Goal: Information Seeking & Learning: Learn about a topic

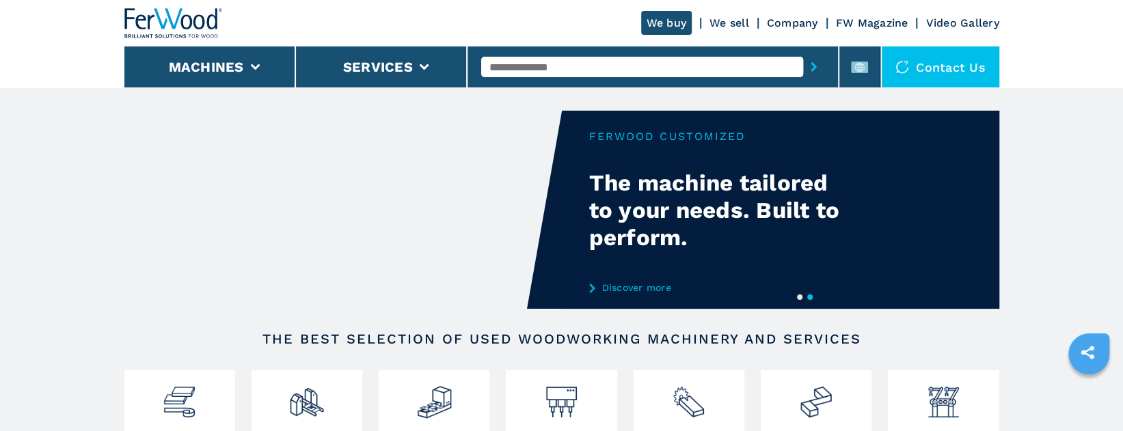
drag, startPoint x: 501, startPoint y: 51, endPoint x: 498, endPoint y: 70, distance: 18.6
click at [498, 70] on div at bounding box center [652, 66] width 343 height 31
click at [498, 70] on input "text" at bounding box center [642, 67] width 322 height 20
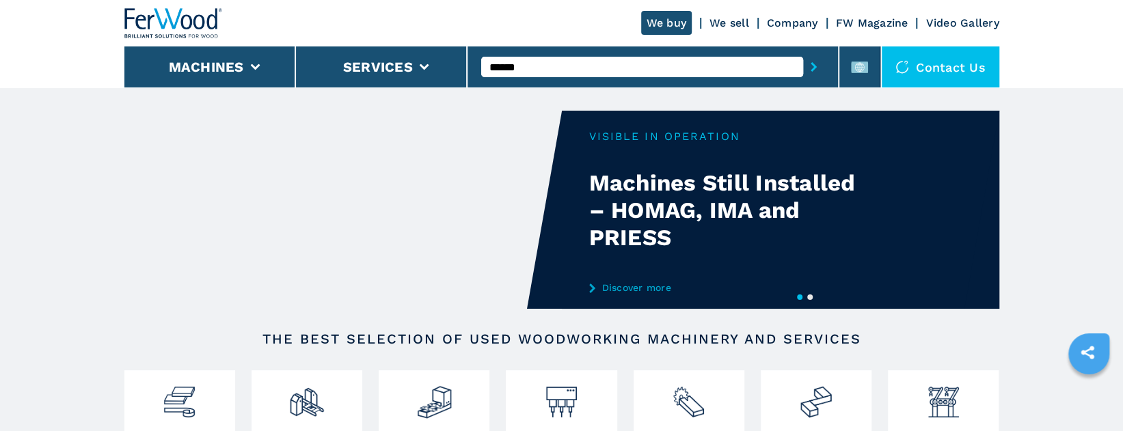
type input "******"
click at [803, 51] on button "submit-button" at bounding box center [813, 66] width 21 height 31
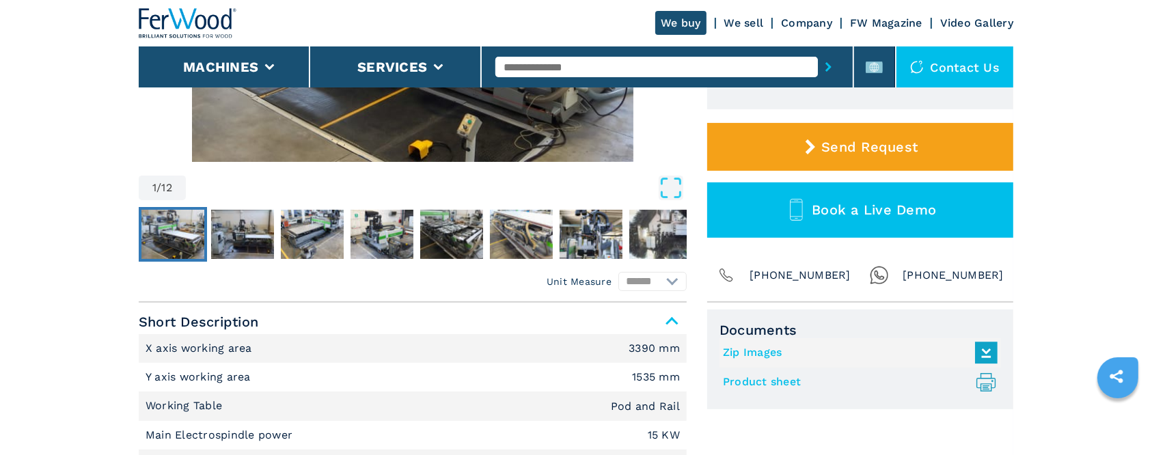
click at [993, 307] on div "Unit Measure ****** ******** Short Description X axis working area 3390 mm Y ax…" at bounding box center [576, 445] width 875 height 285
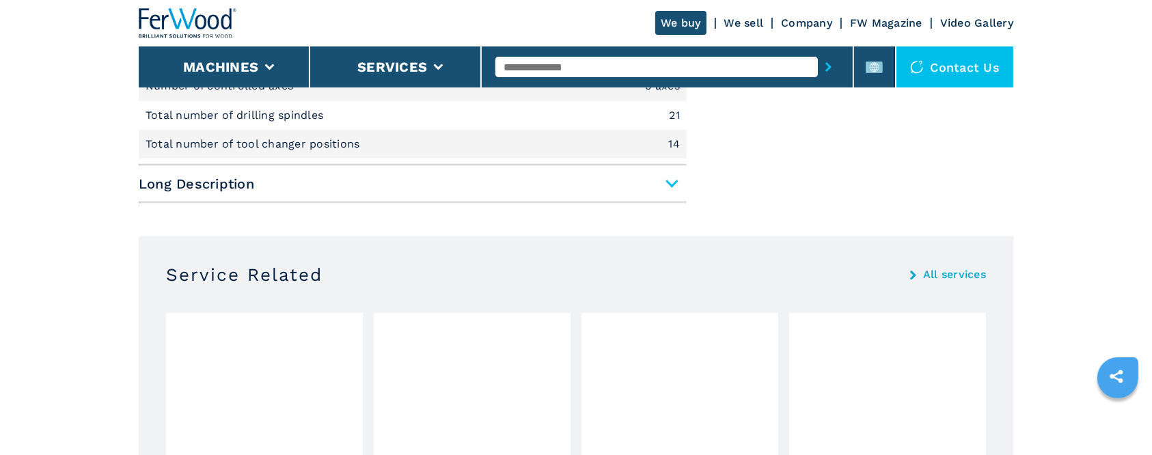
scroll to position [773, 0]
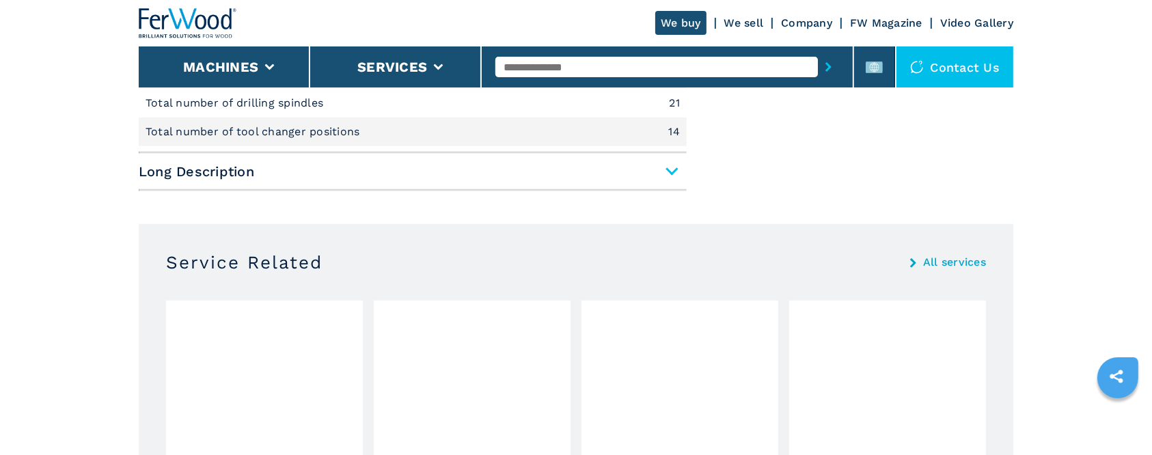
click at [672, 169] on span "Long Description" at bounding box center [413, 171] width 548 height 25
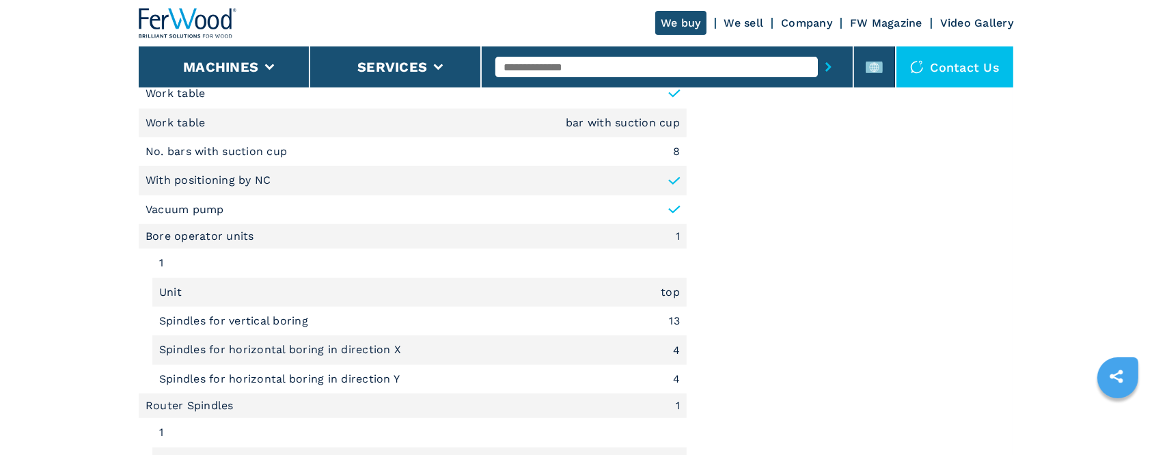
scroll to position [1085, 0]
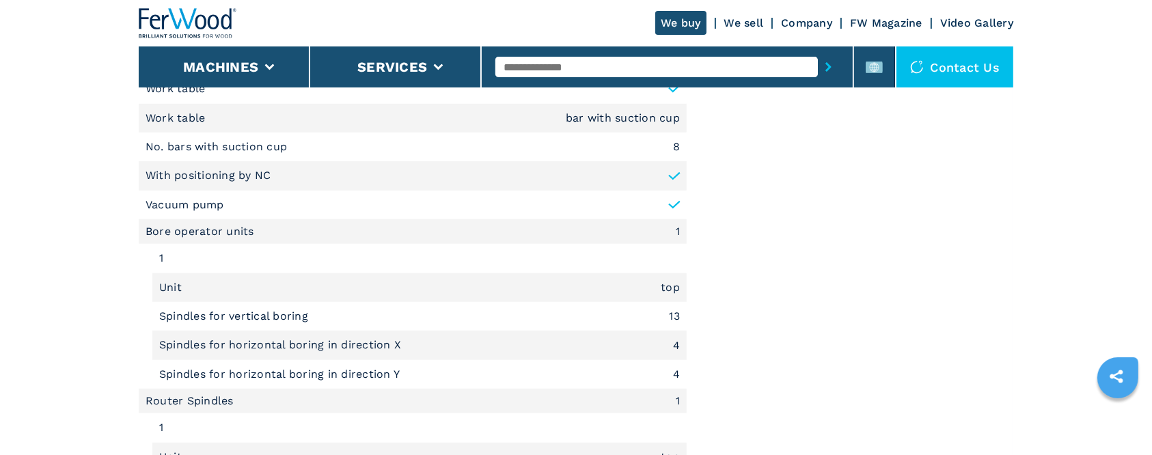
click at [553, 62] on input "text" at bounding box center [656, 67] width 322 height 20
type input "******"
click at [818, 51] on button "submit-button" at bounding box center [828, 66] width 21 height 31
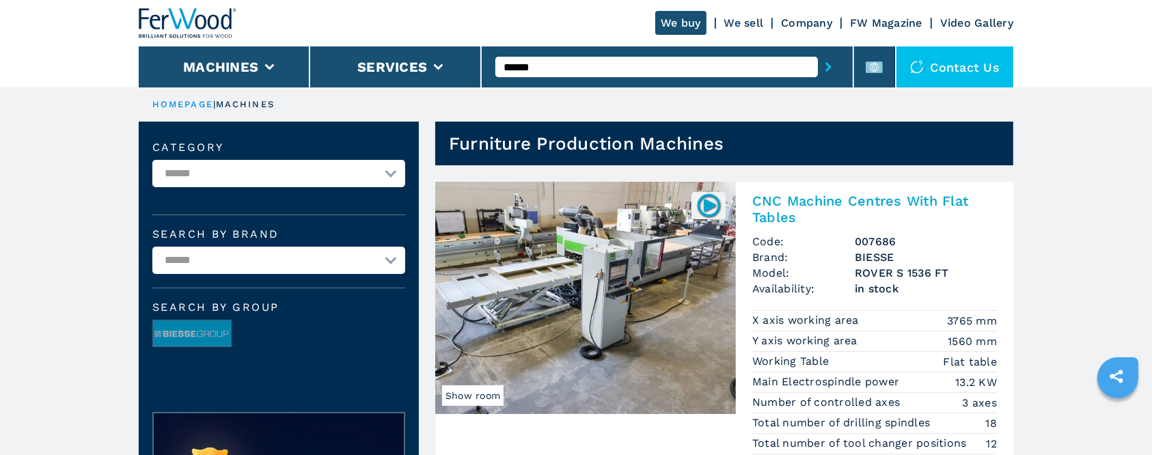
click at [684, 299] on img at bounding box center [585, 298] width 301 height 232
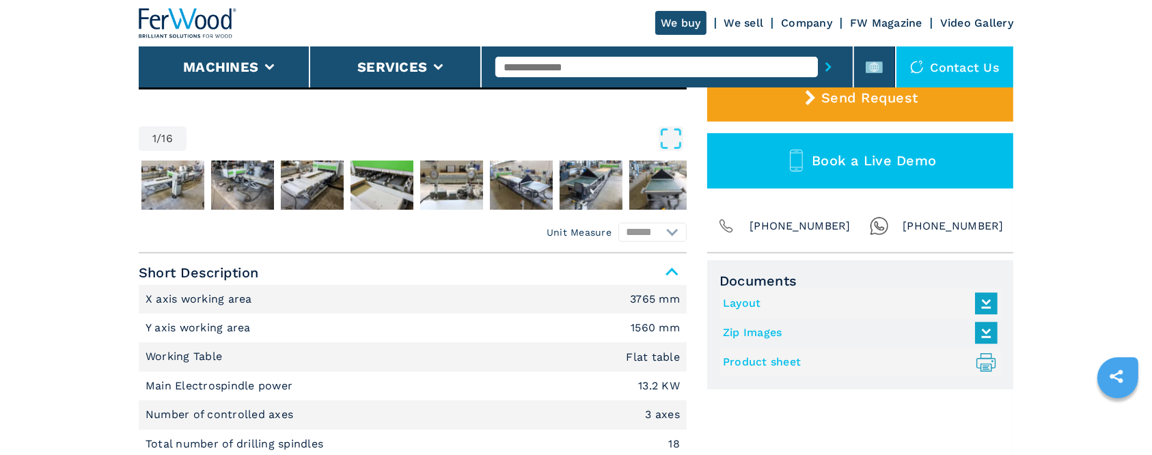
scroll to position [441, 0]
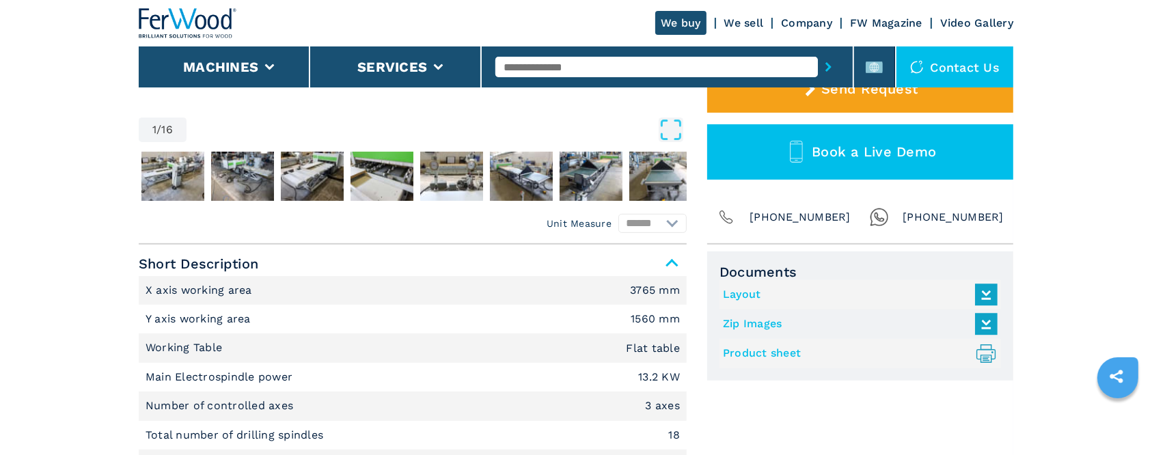
click at [745, 353] on link "Product sheet .prefix__st0{stroke-linecap:round;stroke-linejoin:round}.prefix__…" at bounding box center [857, 353] width 268 height 23
click at [803, 303] on link "Layout" at bounding box center [857, 295] width 268 height 23
